Goal: Task Accomplishment & Management: Use online tool/utility

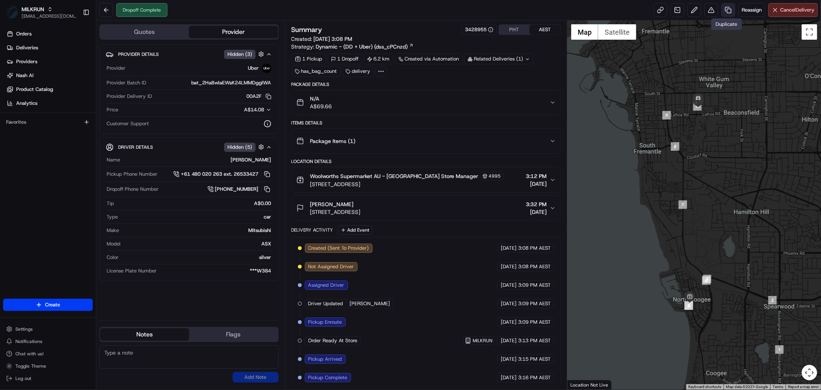
click at [725, 9] on link at bounding box center [729, 10] width 14 height 14
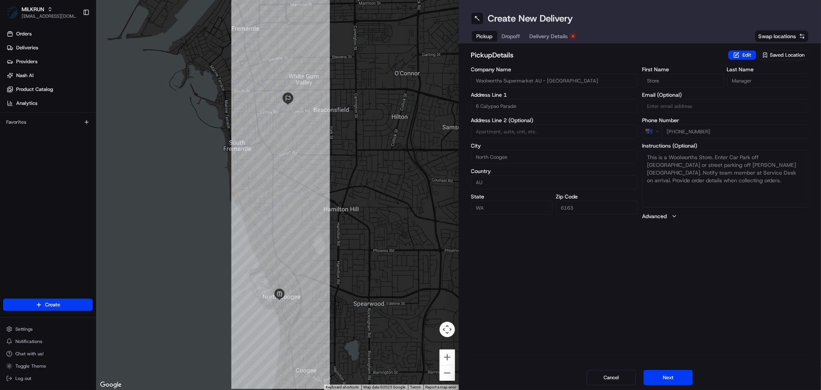
click at [517, 35] on span "Dropoff" at bounding box center [511, 36] width 18 height 8
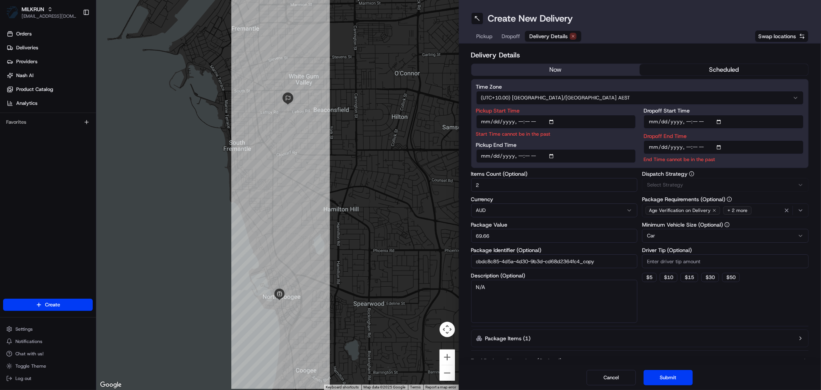
drag, startPoint x: 551, startPoint y: 37, endPoint x: 553, endPoint y: 62, distance: 25.9
click at [551, 37] on span "Delivery Details" at bounding box center [549, 36] width 39 height 8
click at [556, 70] on button "now" at bounding box center [556, 70] width 169 height 12
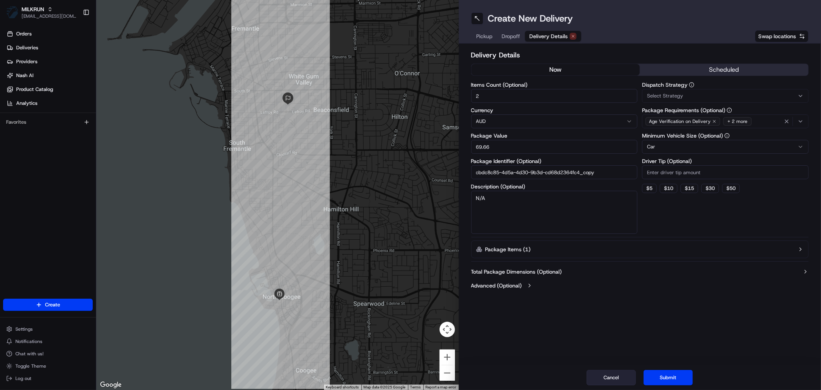
click at [602, 375] on button "Cancel" at bounding box center [611, 377] width 49 height 15
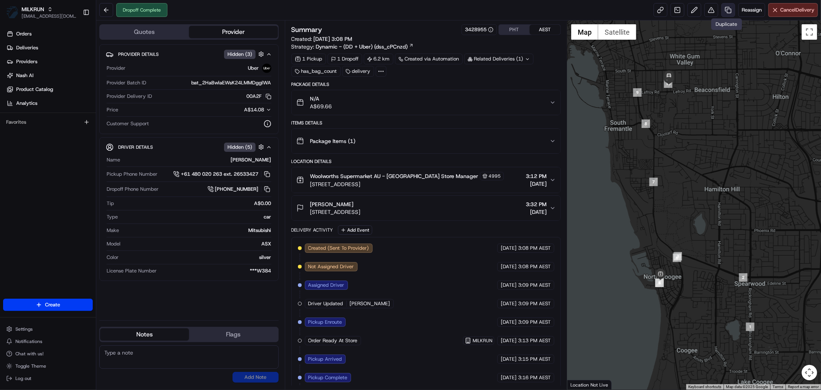
click at [725, 14] on link at bounding box center [729, 10] width 14 height 14
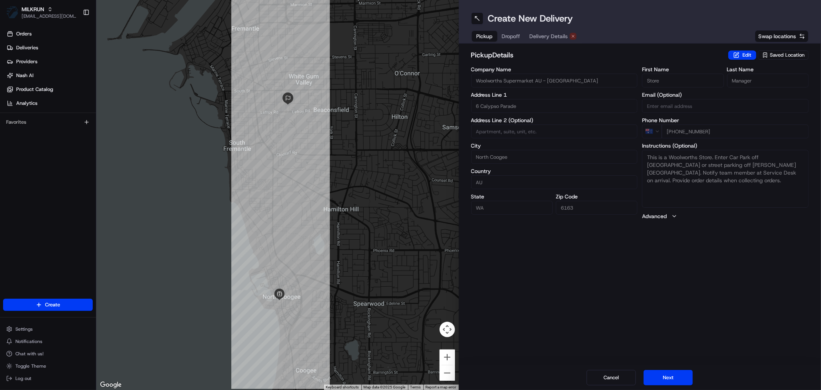
click at [538, 32] on button "Delivery Details" at bounding box center [553, 36] width 56 height 11
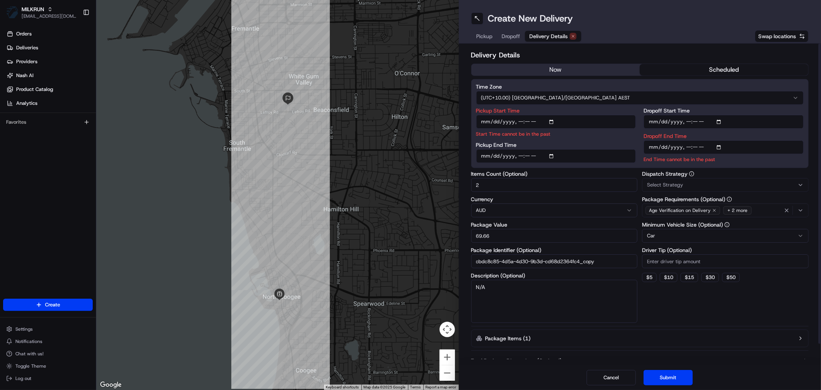
click at [549, 70] on button "now" at bounding box center [556, 70] width 169 height 12
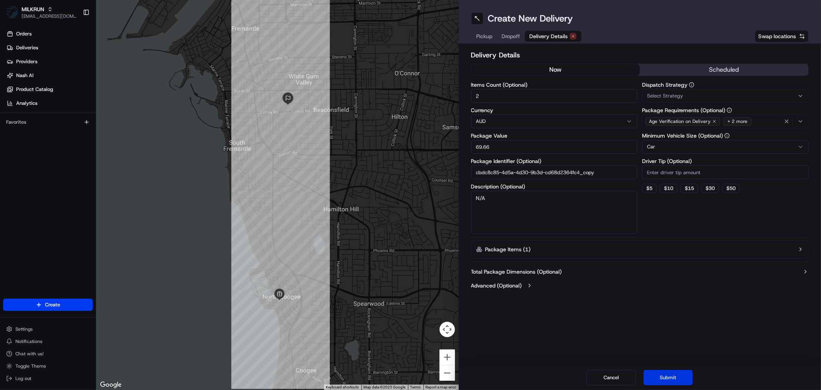
click at [673, 378] on button "Submit" at bounding box center [668, 377] width 49 height 15
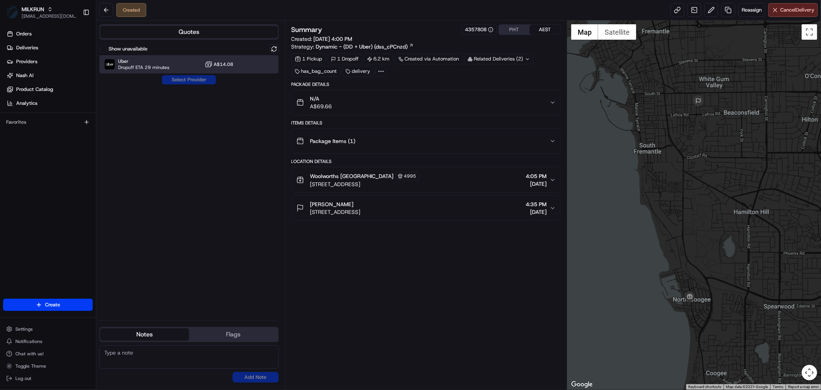
click at [164, 64] on span "Dropoff ETA 29 minutes" at bounding box center [143, 67] width 51 height 6
click at [175, 78] on button "Assign Provider" at bounding box center [189, 79] width 55 height 9
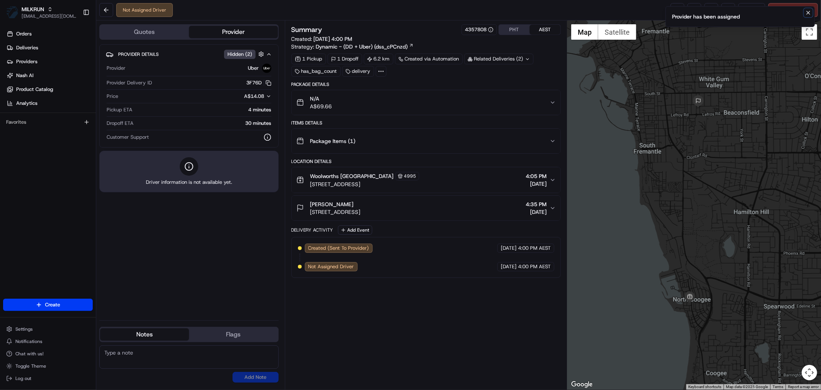
click at [806, 13] on icon "Notifications (F8)" at bounding box center [809, 13] width 6 height 6
click at [675, 10] on link at bounding box center [678, 10] width 14 height 14
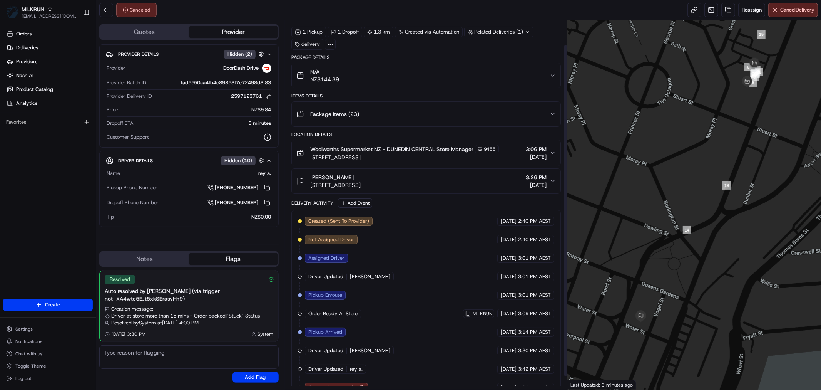
scroll to position [41, 0]
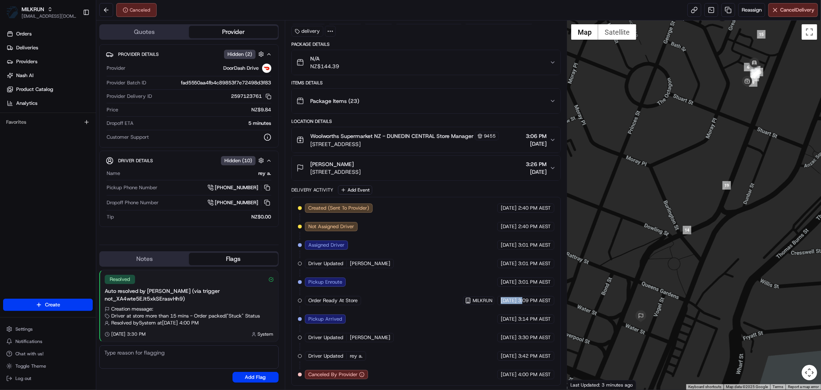
drag, startPoint x: 486, startPoint y: 298, endPoint x: 523, endPoint y: 298, distance: 36.2
click at [523, 298] on div "[DATE] 3:09 PM AEST" at bounding box center [526, 300] width 57 height 9
click at [523, 298] on span "3:09 PM AEST" at bounding box center [534, 300] width 33 height 7
drag, startPoint x: 307, startPoint y: 320, endPoint x: 410, endPoint y: 318, distance: 104.0
click at [410, 318] on div "Created (Sent To Provider) DoorDash Drive [DATE] 2:40 PM AEST Not Assigned Driv…" at bounding box center [426, 291] width 256 height 176
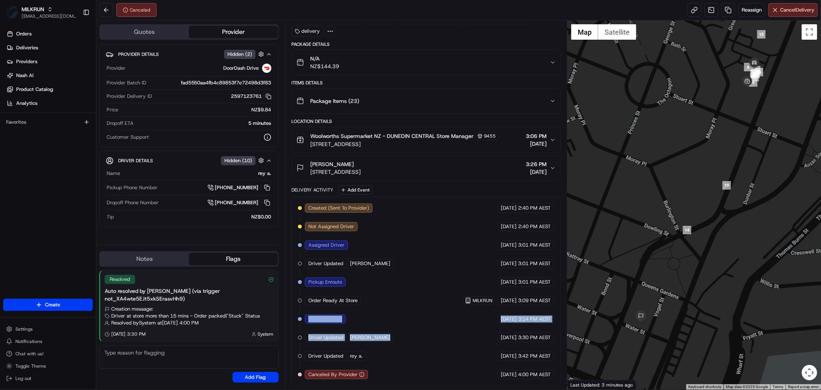
click at [414, 320] on div "Created (Sent To Provider) DoorDash Drive [DATE] 2:40 PM AEST Not Assigned Driv…" at bounding box center [426, 291] width 256 height 176
drag, startPoint x: 313, startPoint y: 318, endPoint x: 341, endPoint y: 314, distance: 28.0
click at [338, 315] on span "Pickup Arrived" at bounding box center [325, 318] width 34 height 7
click at [341, 314] on div "Pickup Arrived" at bounding box center [325, 318] width 41 height 9
click at [391, 313] on div "Created (Sent To Provider) DoorDash Drive [DATE] 2:40 PM AEST Not Assigned Driv…" at bounding box center [426, 291] width 256 height 176
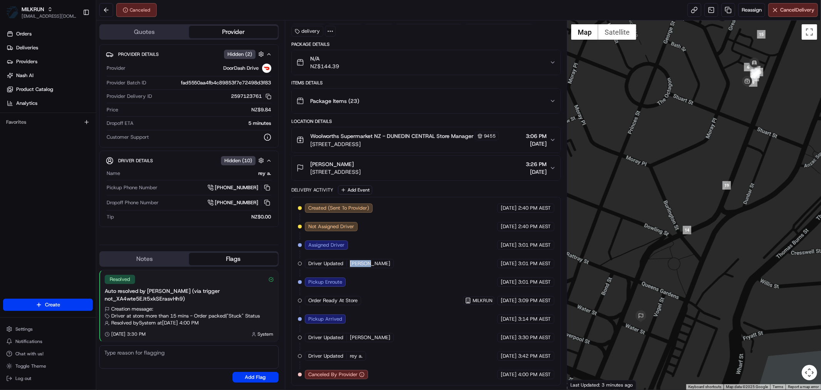
drag, startPoint x: 350, startPoint y: 263, endPoint x: 377, endPoint y: 263, distance: 27.0
click at [377, 263] on div "Created (Sent To Provider) DoorDash Drive [DATE] 2:40 PM AEST Not Assigned Driv…" at bounding box center [426, 291] width 256 height 176
click at [421, 328] on div "Created (Sent To Provider) DoorDash Drive [DATE] 2:40 PM AEST Not Assigned Driv…" at bounding box center [426, 291] width 256 height 176
click at [419, 315] on div "Created (Sent To Provider) DoorDash Drive [DATE] 2:40 PM AEST Not Assigned Driv…" at bounding box center [426, 291] width 256 height 176
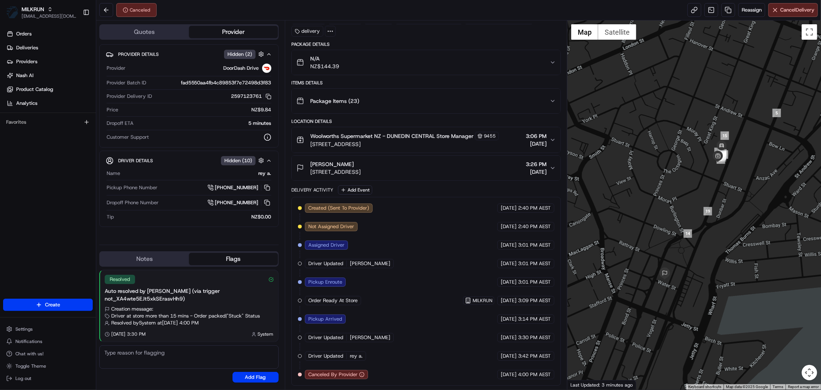
drag, startPoint x: 736, startPoint y: 212, endPoint x: 715, endPoint y: 243, distance: 37.2
click at [715, 243] on div at bounding box center [695, 204] width 254 height 369
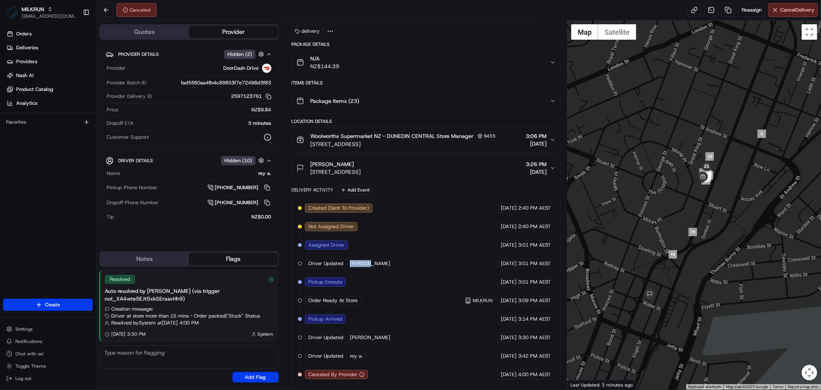
drag, startPoint x: 347, startPoint y: 263, endPoint x: 367, endPoint y: 261, distance: 20.5
click at [367, 261] on div "Driver Updated [PERSON_NAME]" at bounding box center [349, 263] width 89 height 9
copy div "[PERSON_NAME]"
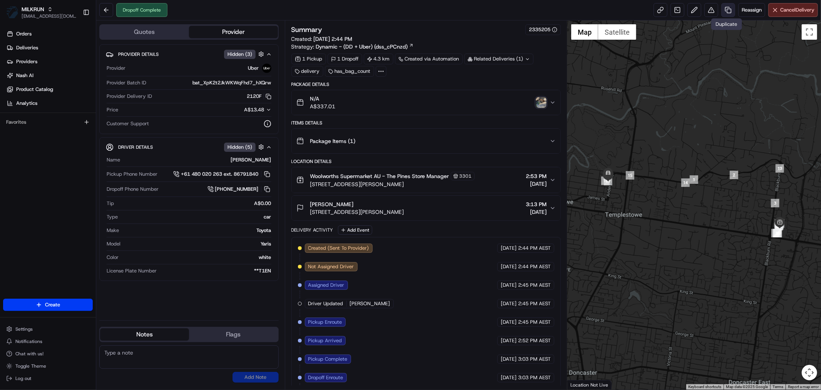
click at [725, 10] on link at bounding box center [729, 10] width 14 height 14
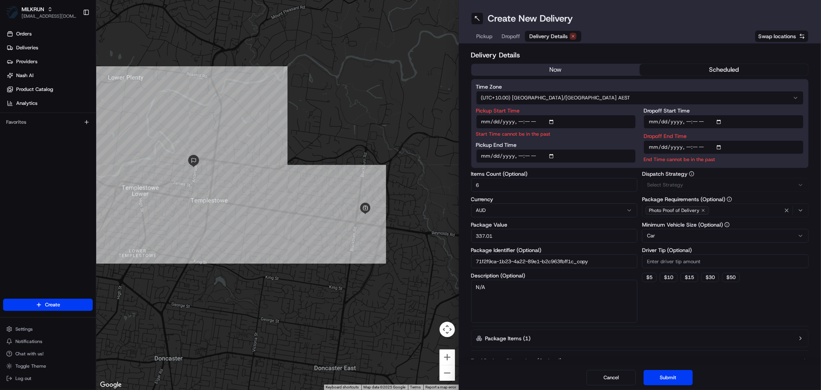
click at [551, 31] on button "Delivery Details" at bounding box center [553, 36] width 56 height 11
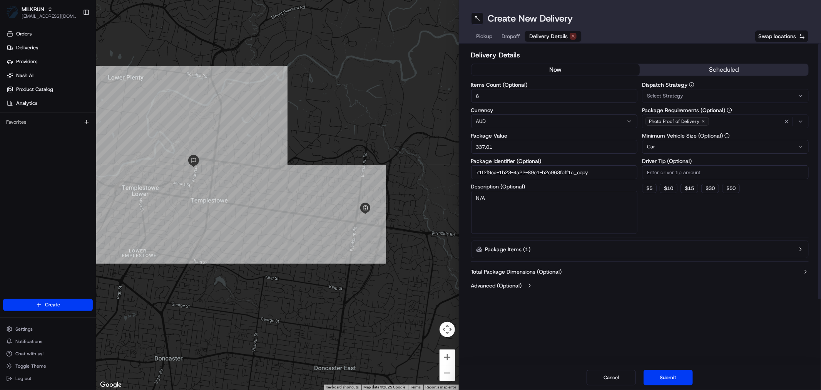
click at [553, 65] on button "now" at bounding box center [556, 70] width 169 height 12
click at [669, 373] on button "Submit" at bounding box center [668, 377] width 49 height 15
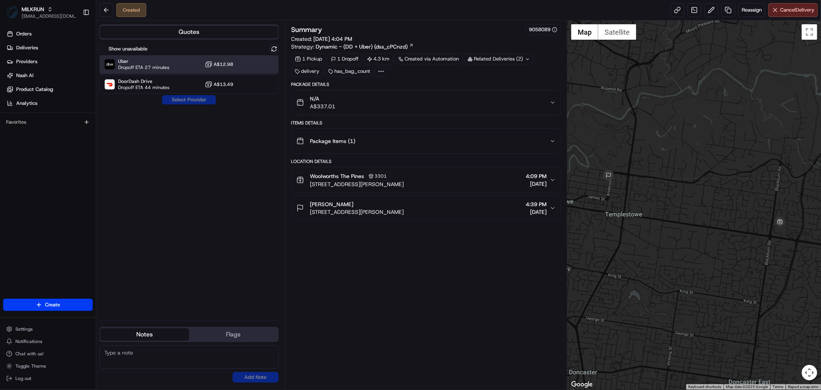
click at [179, 67] on div "Uber Dropoff ETA 27 minutes A$12.98" at bounding box center [188, 64] width 179 height 18
click at [182, 102] on button "Assign Provider" at bounding box center [189, 99] width 55 height 9
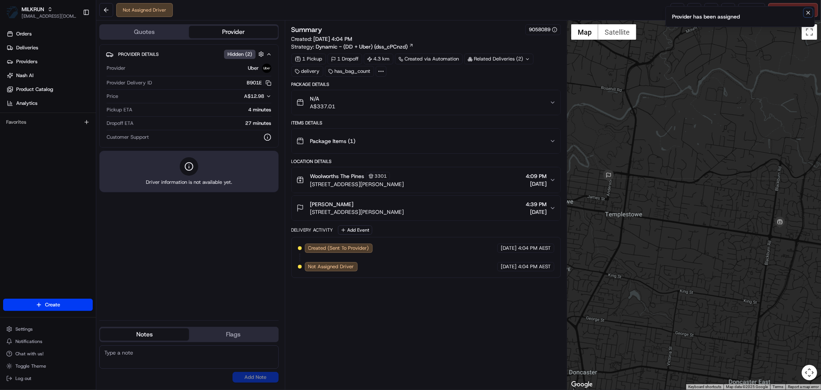
click at [809, 13] on icon "Notifications (F8)" at bounding box center [808, 12] width 3 height 3
click at [672, 7] on link at bounding box center [678, 10] width 14 height 14
